Goal: Task Accomplishment & Management: Manage account settings

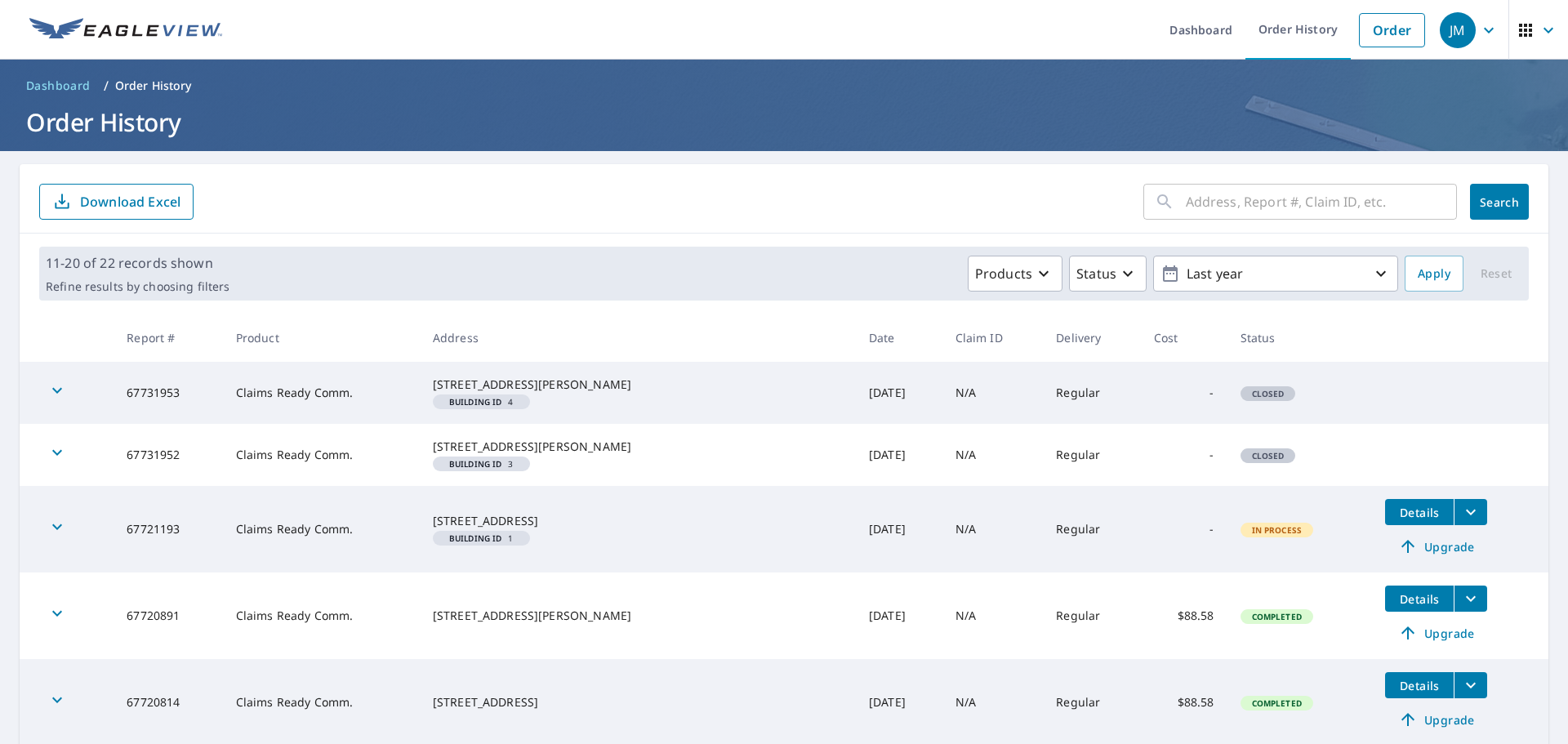
scroll to position [326, 0]
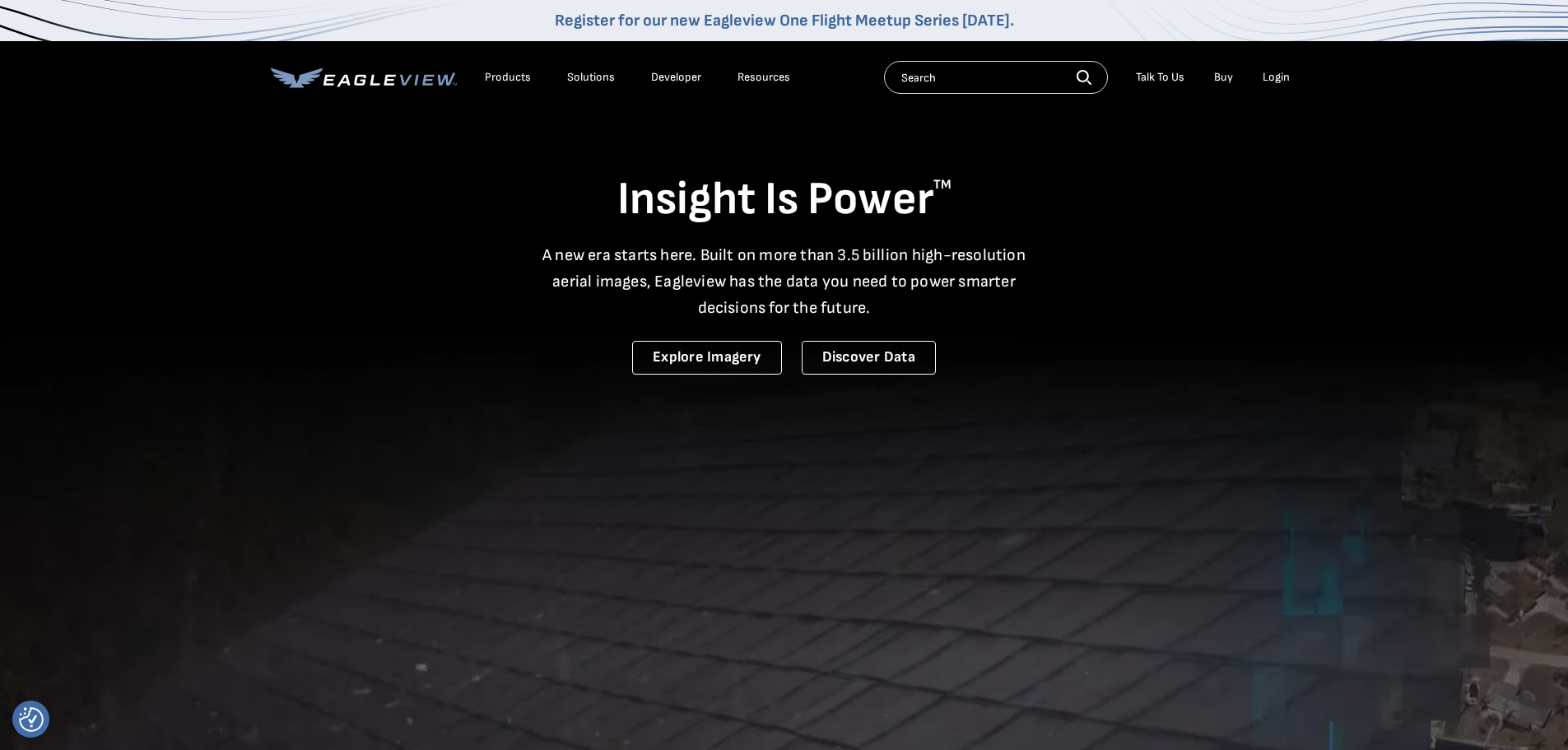
click at [1285, 78] on div "Login" at bounding box center [1276, 77] width 27 height 14
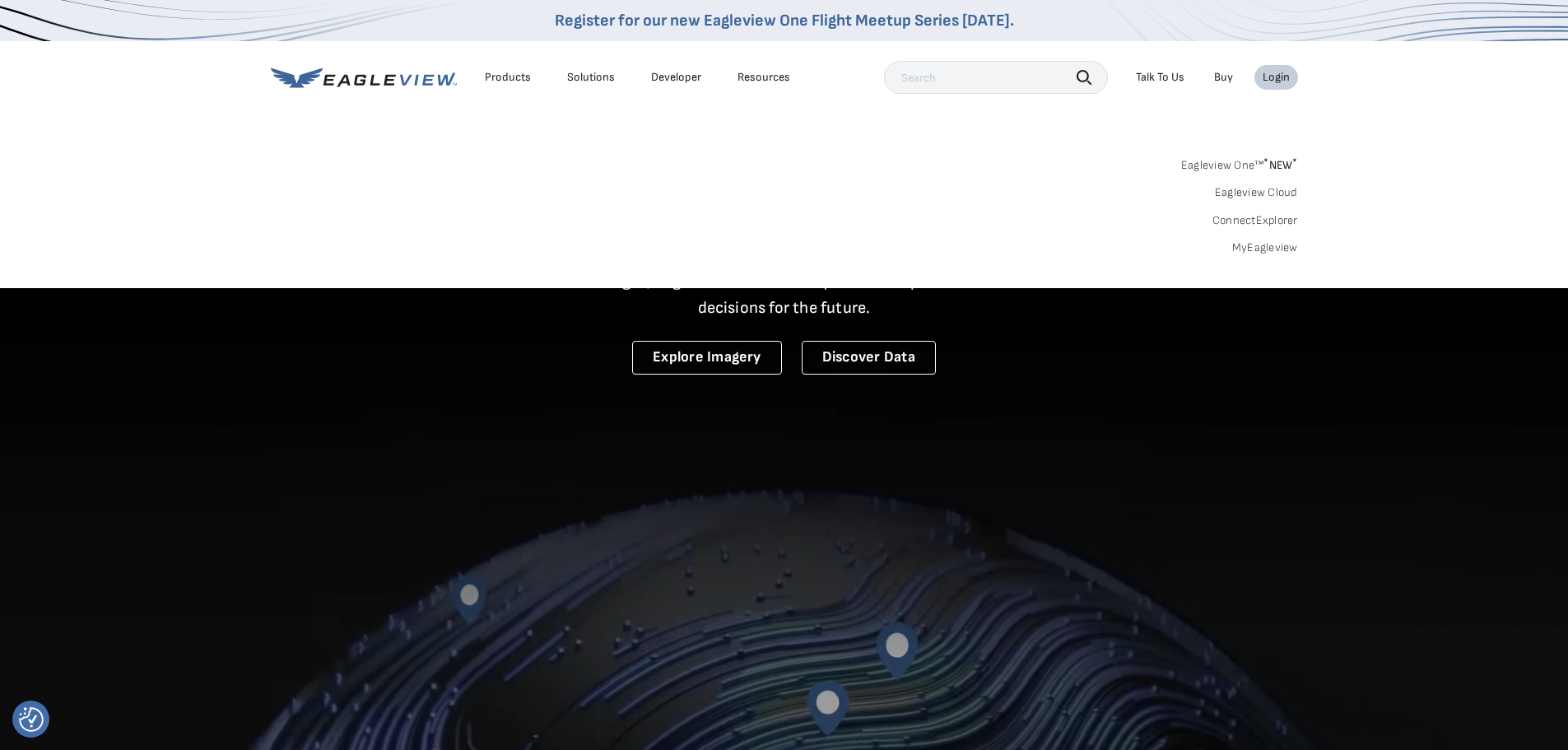
click at [1267, 251] on link "MyEagleview" at bounding box center [1264, 248] width 66 height 14
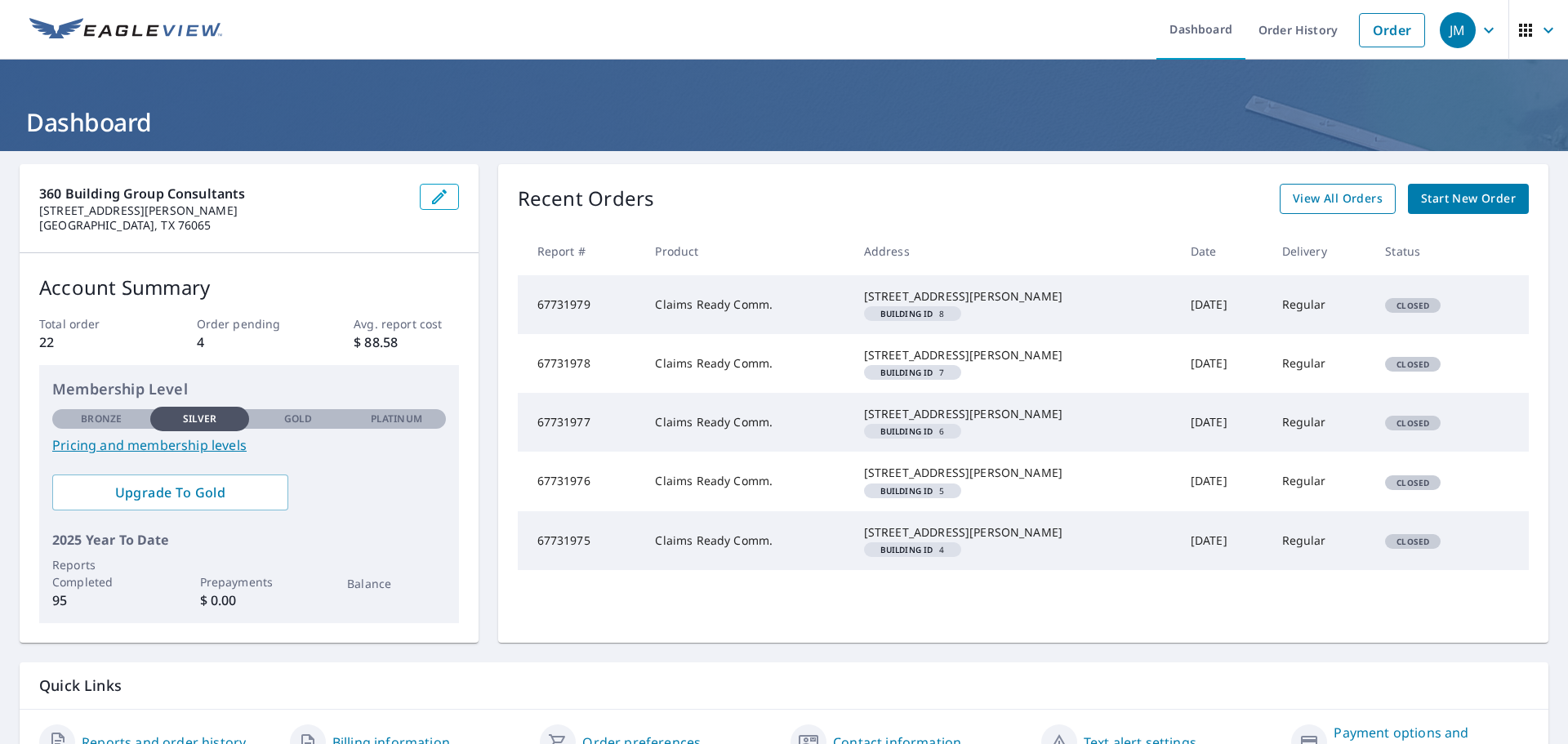
click at [1312, 209] on link "View All Orders" at bounding box center [1338, 199] width 116 height 30
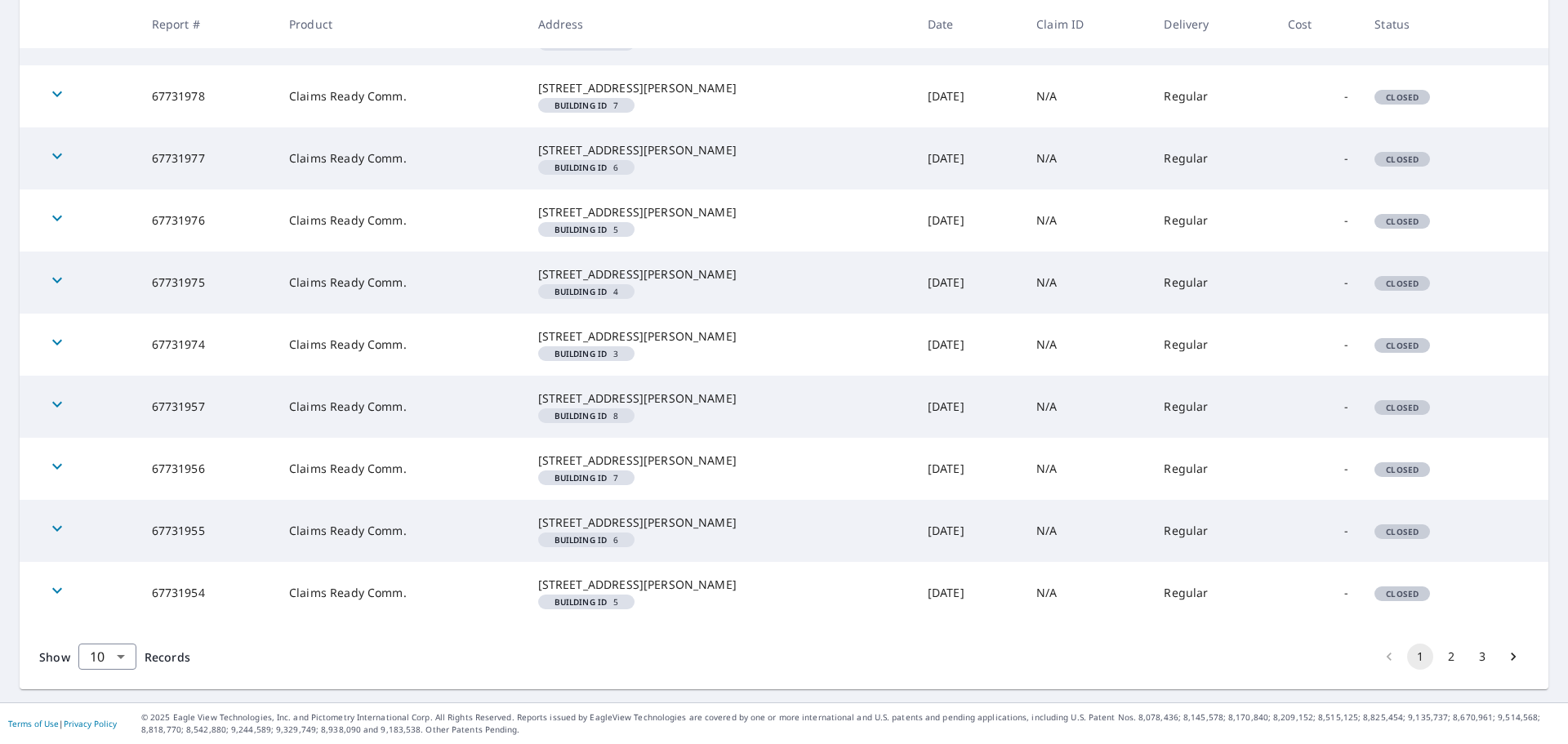
scroll to position [492, 0]
click at [1444, 645] on button "2" at bounding box center [1450, 656] width 26 height 26
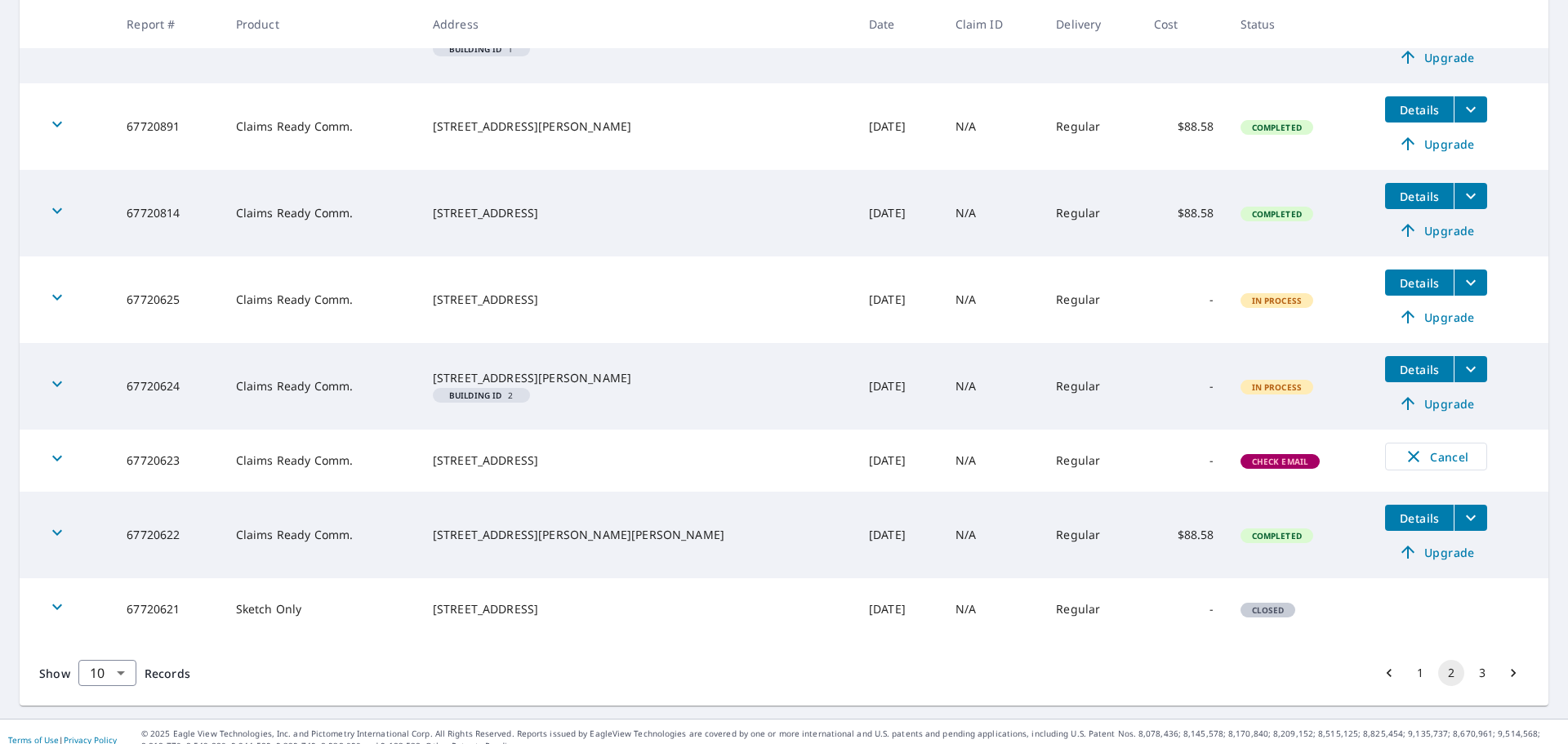
scroll to position [490, 0]
click at [1408, 465] on span "Cancel" at bounding box center [1436, 455] width 68 height 20
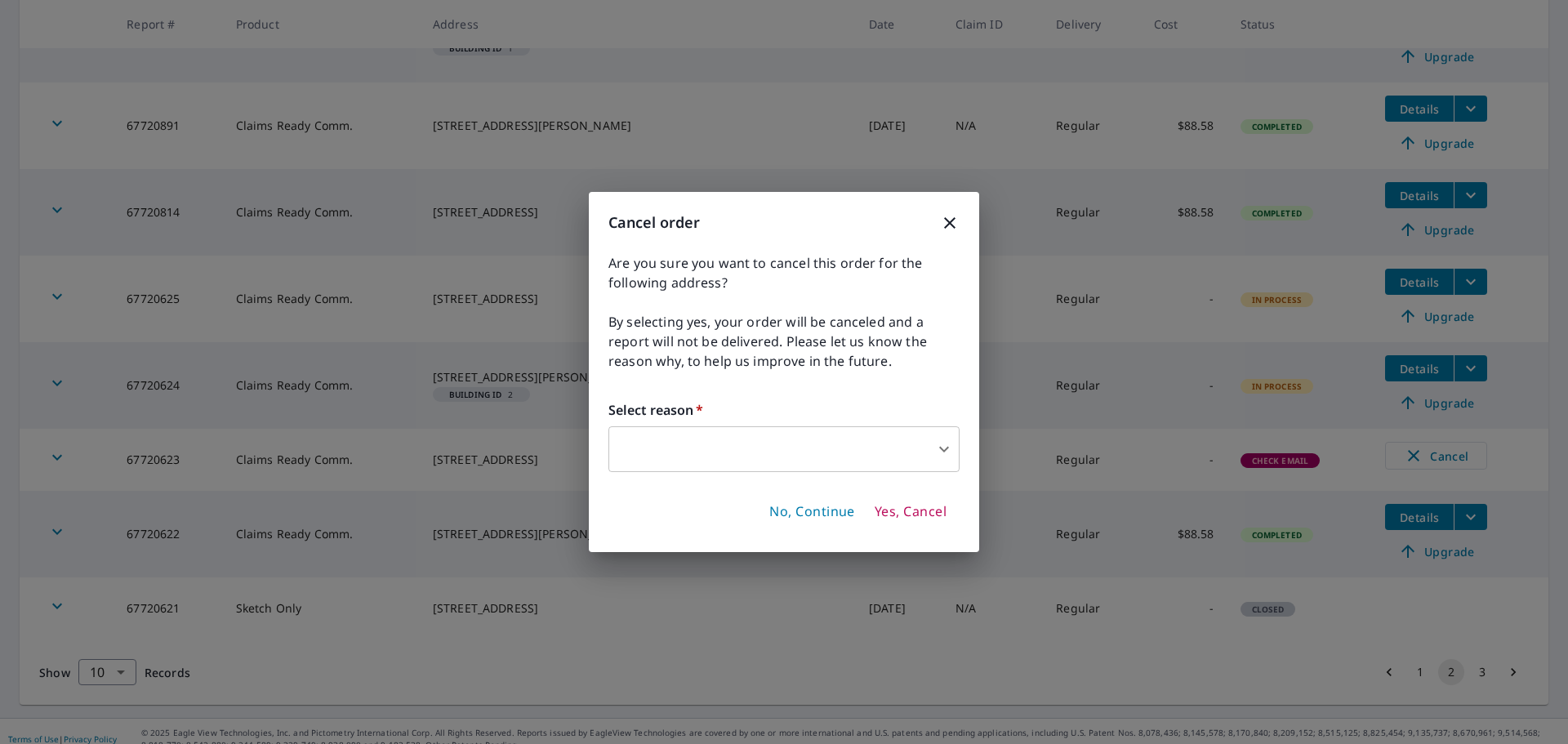
click at [793, 455] on body "JM JM Dashboard Order History Order JM Dashboard / Order History Order History …" at bounding box center [784, 372] width 1568 height 744
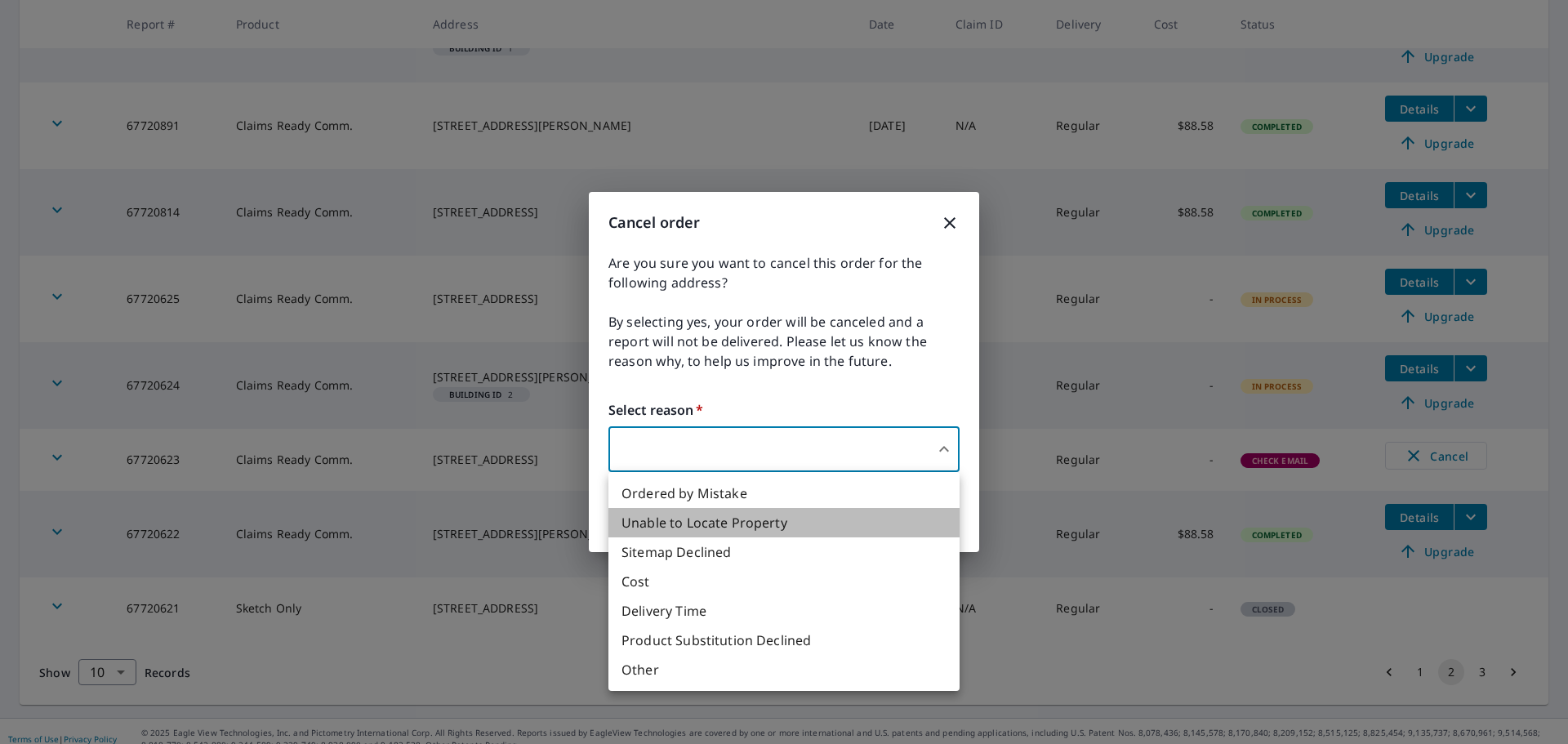
click at [798, 520] on li "Unable to Locate Property" at bounding box center [784, 522] width 351 height 29
type input "31"
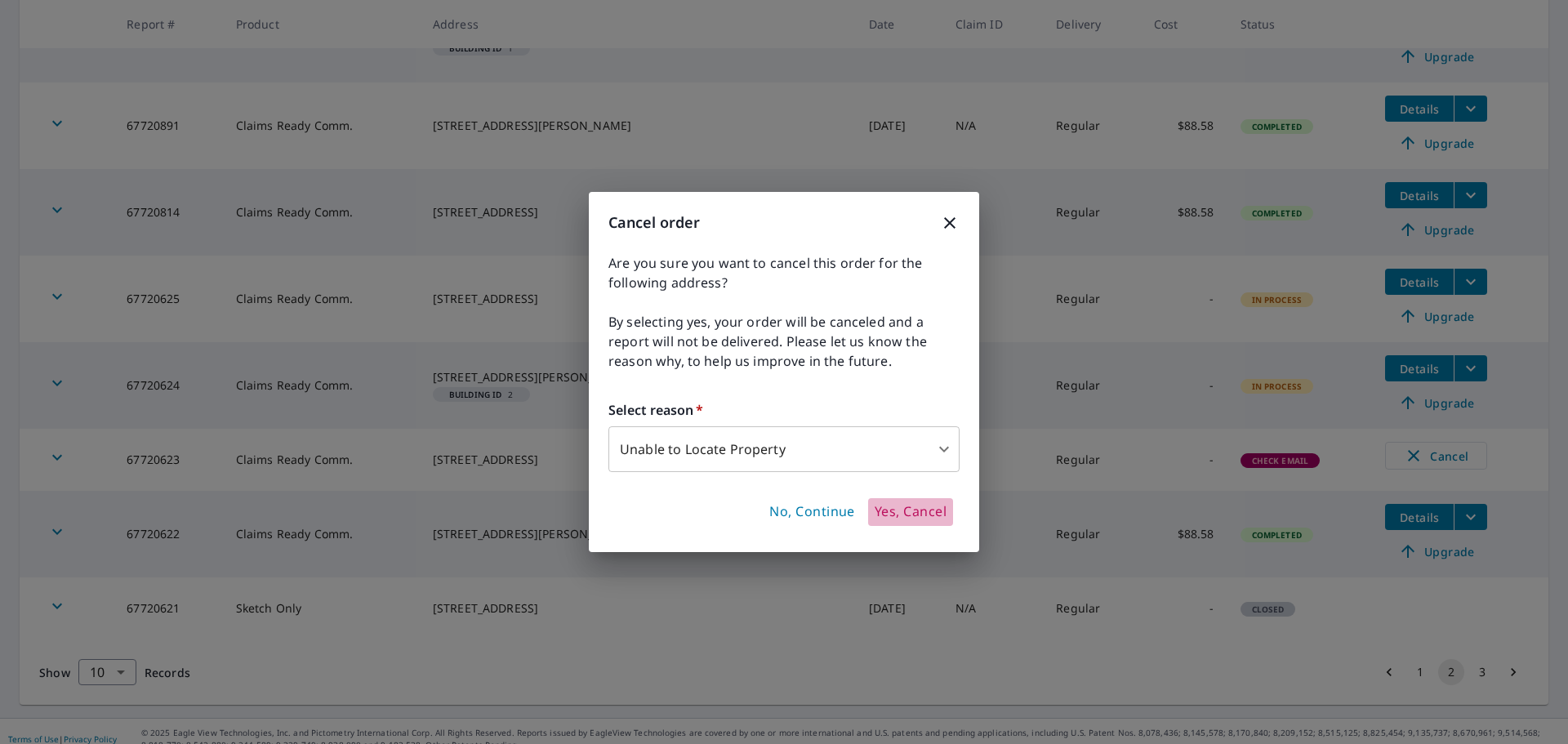
click at [912, 517] on span "Yes, Cancel" at bounding box center [910, 511] width 72 height 18
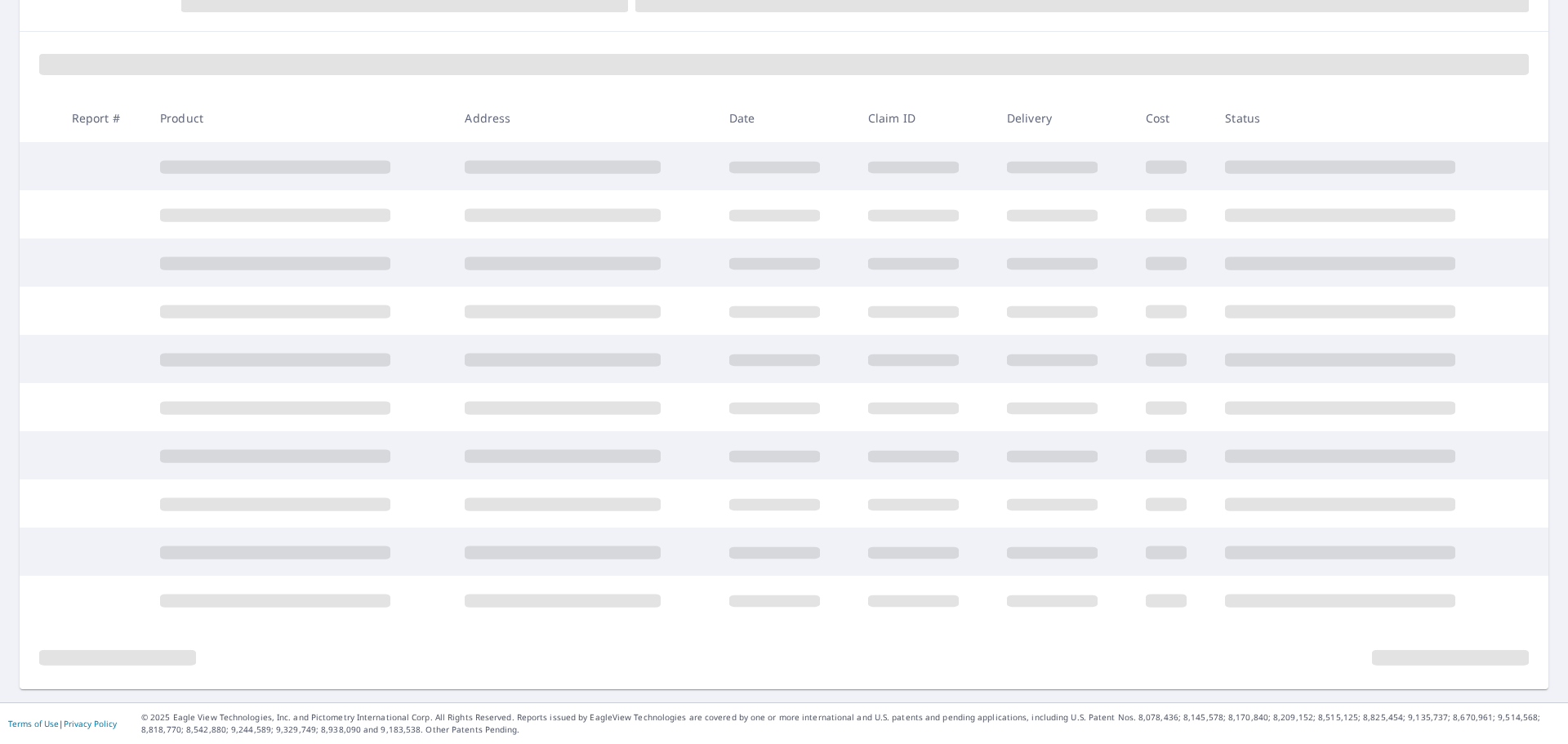
scroll to position [322, 0]
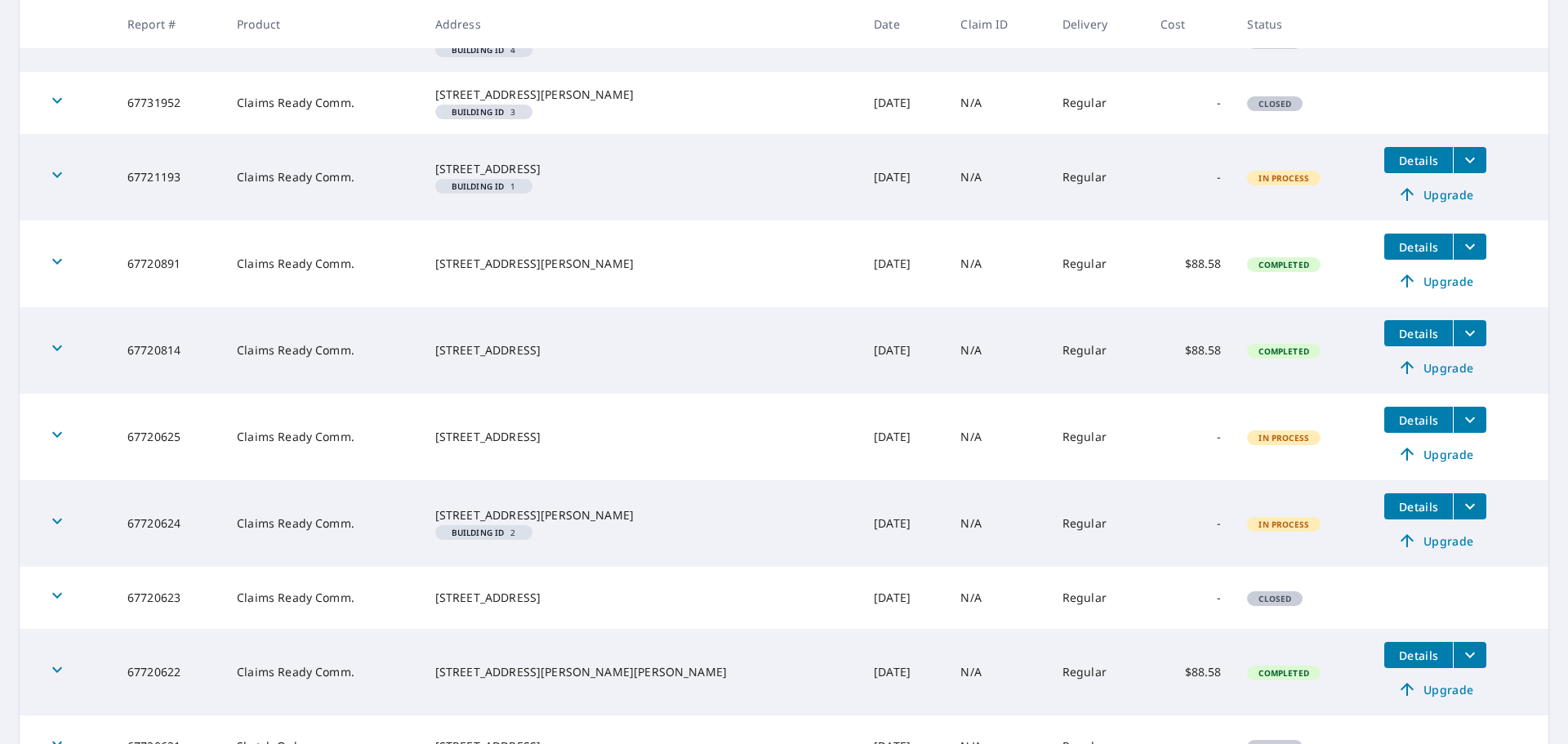
scroll to position [446, 0]
